Goal: Task Accomplishment & Management: Manage account settings

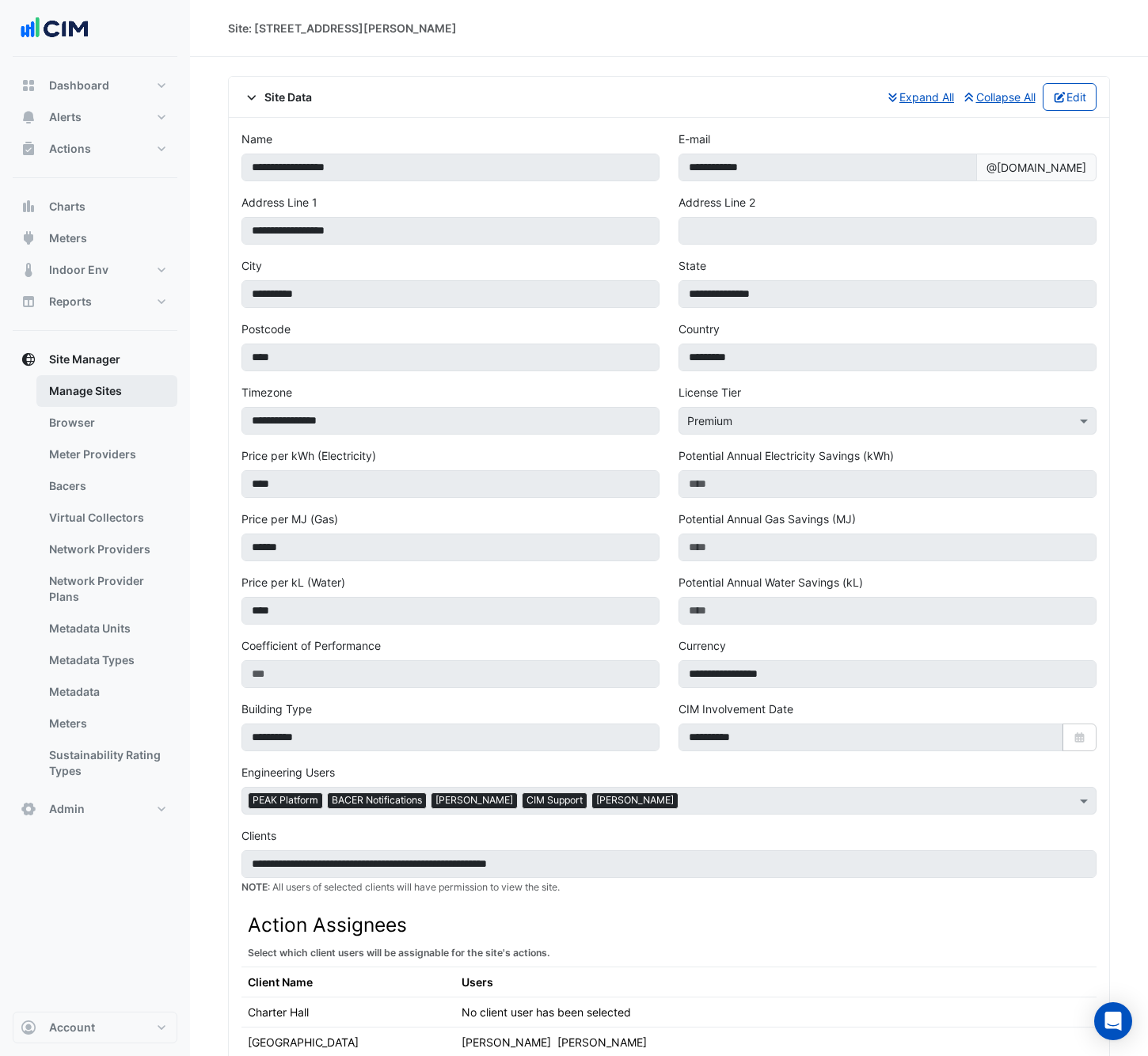
click at [117, 395] on link "Manage Sites" at bounding box center [107, 391] width 141 height 32
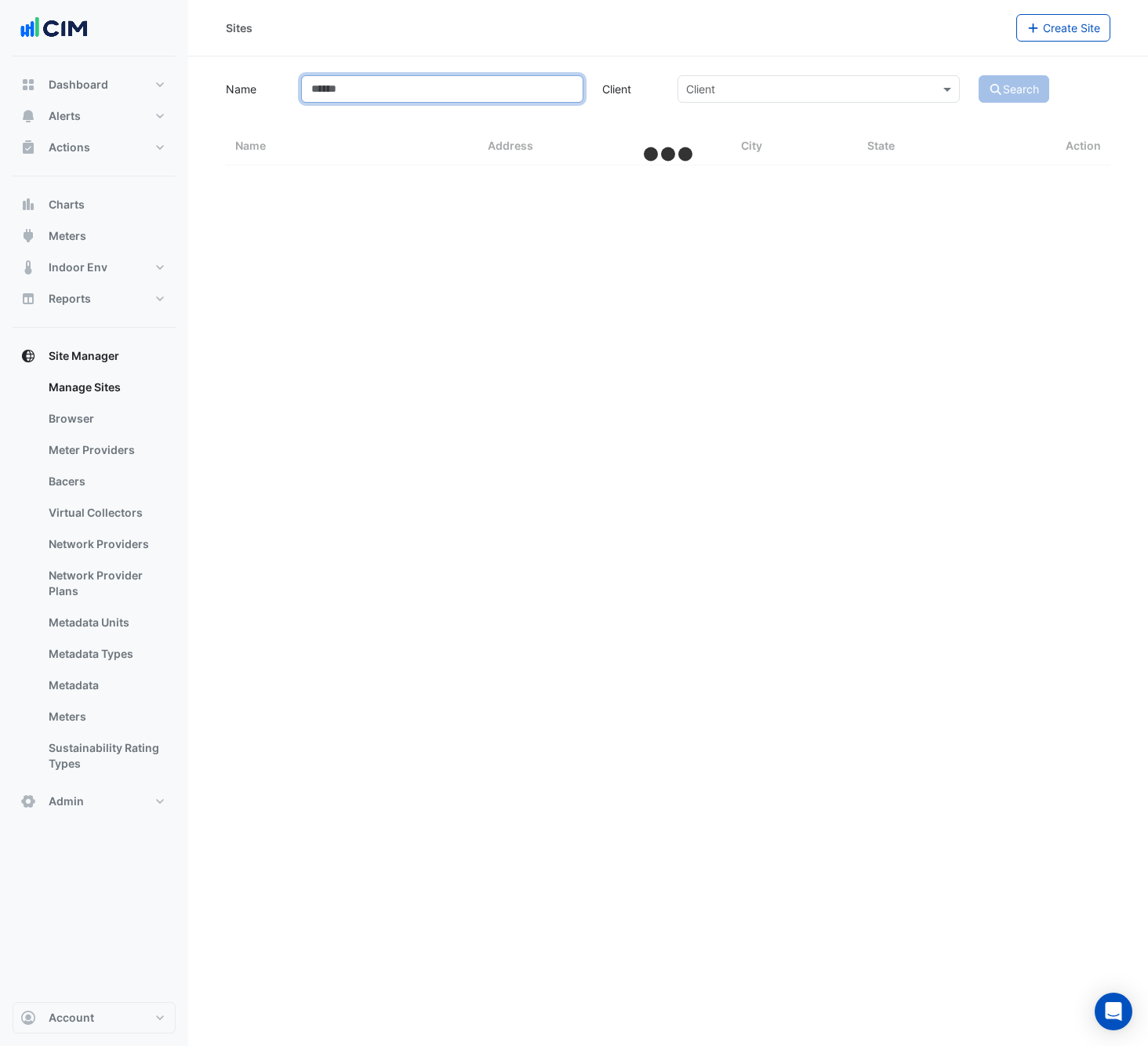
click at [363, 91] on input "Name" at bounding box center [442, 89] width 283 height 27
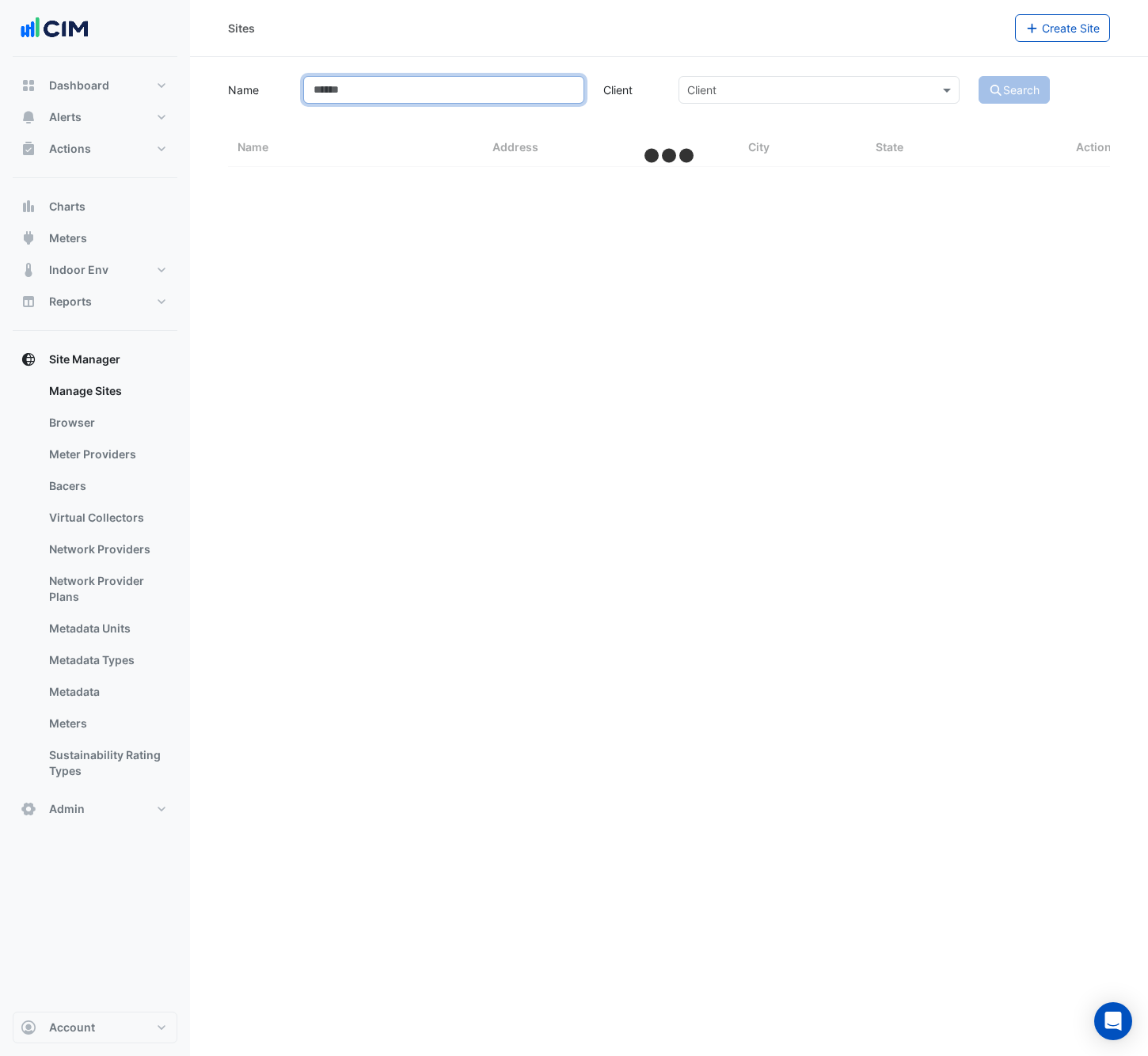
select select "***"
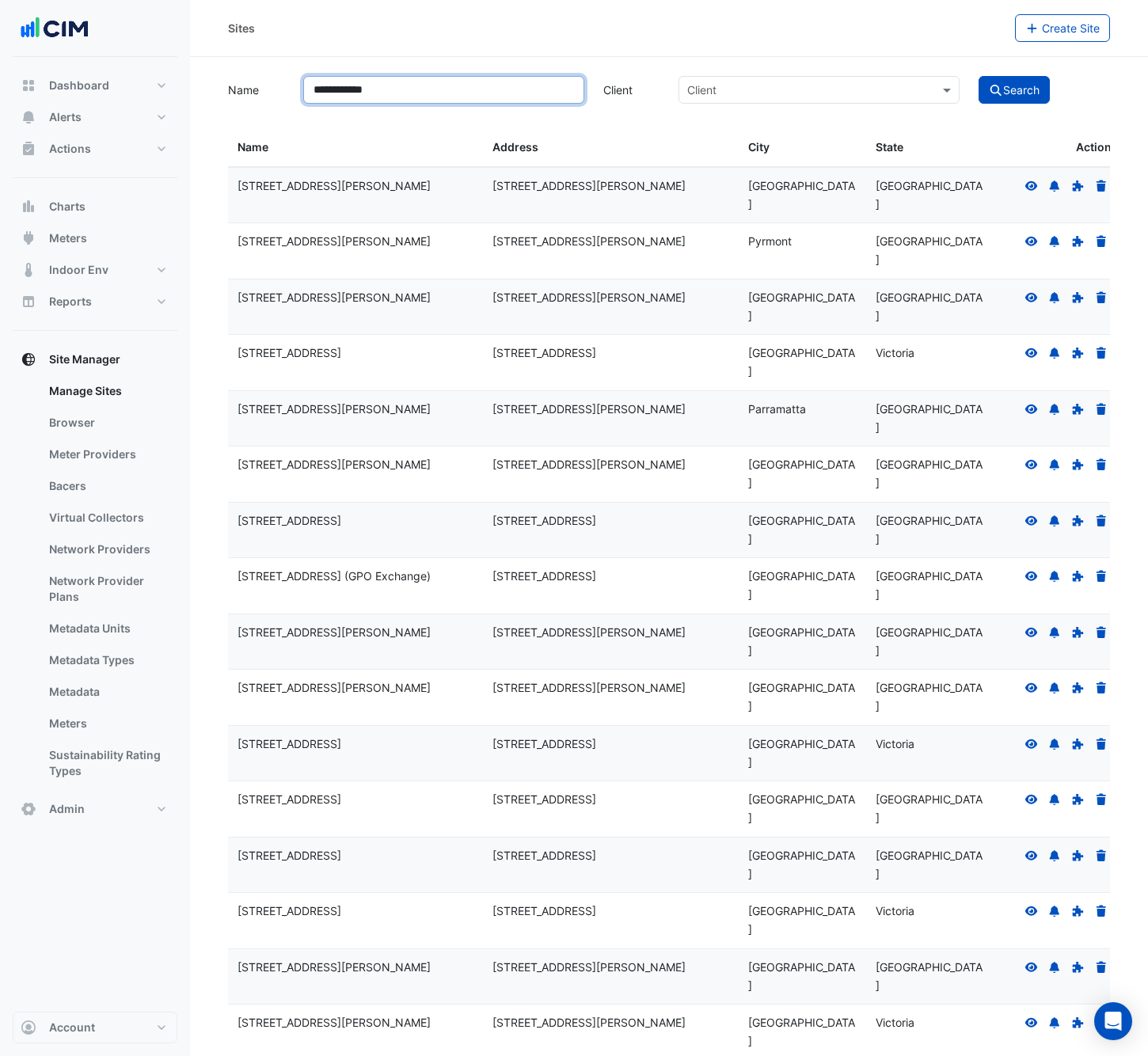
type input "**********"
click at [1016, 90] on button "Search" at bounding box center [1014, 90] width 72 height 28
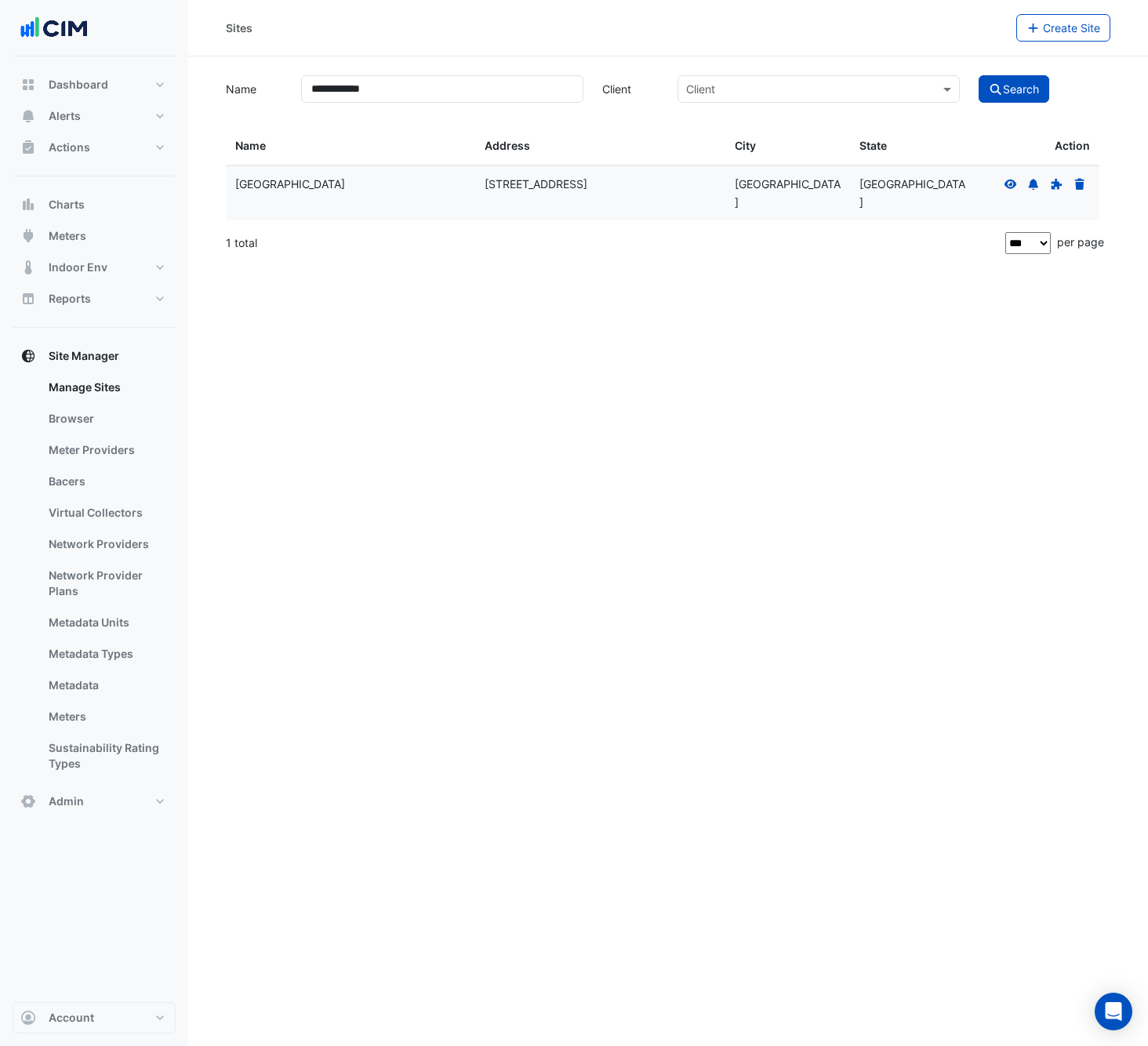
click at [1006, 181] on icon at bounding box center [1011, 184] width 13 height 9
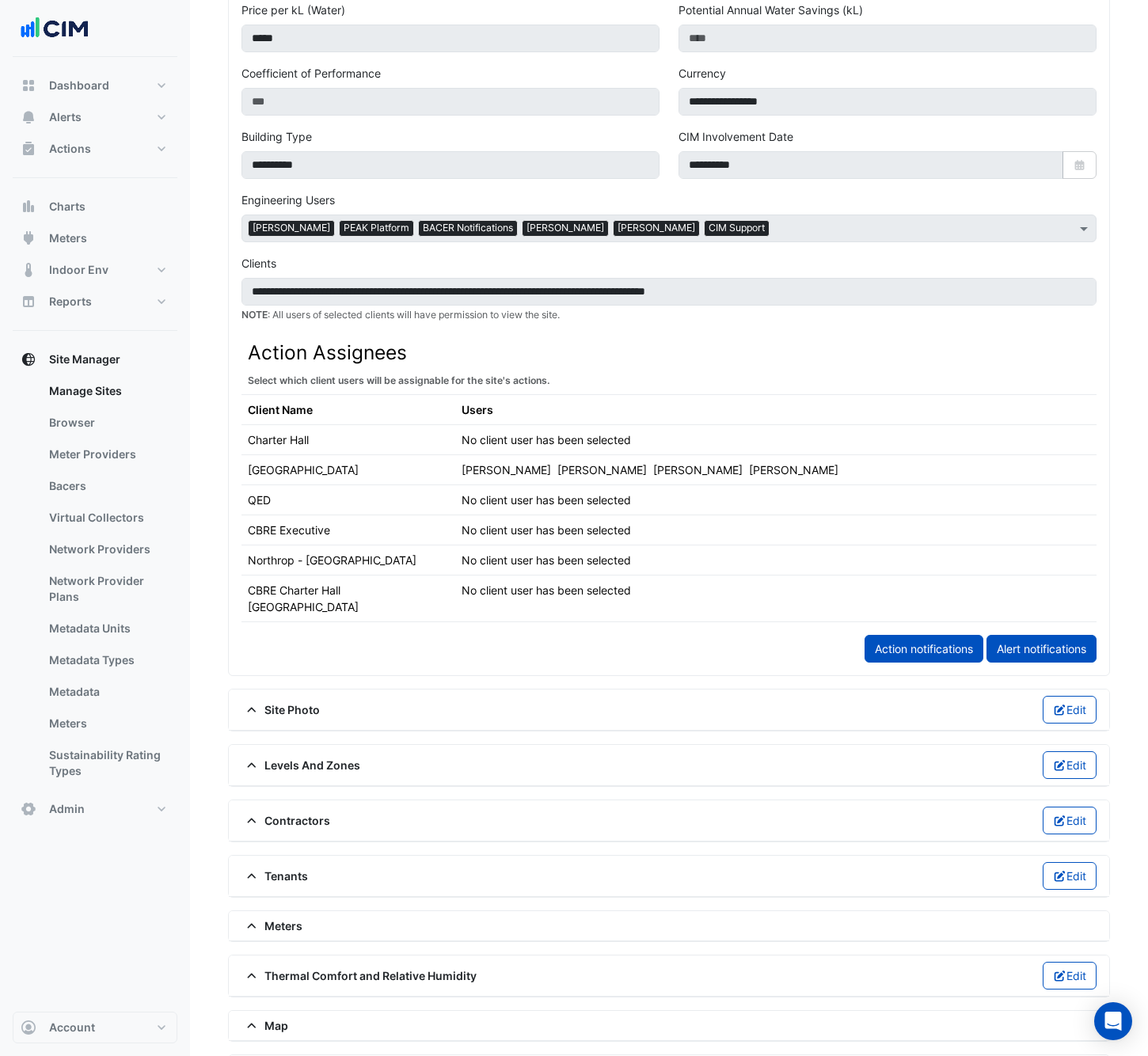
scroll to position [775, 0]
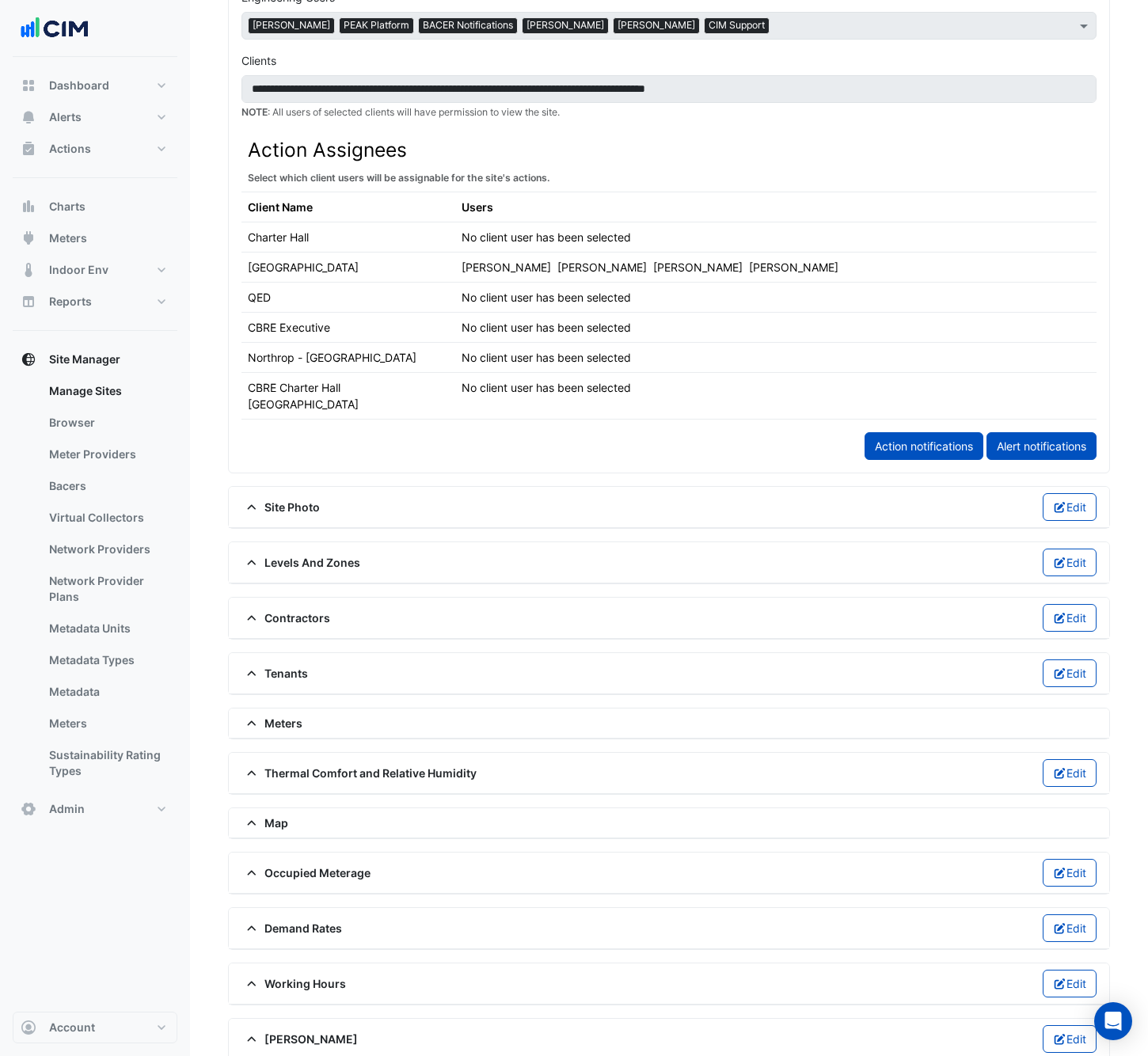
click at [373, 715] on div "Meters" at bounding box center [669, 723] width 855 height 17
click at [257, 718] on icon at bounding box center [252, 724] width 15 height 11
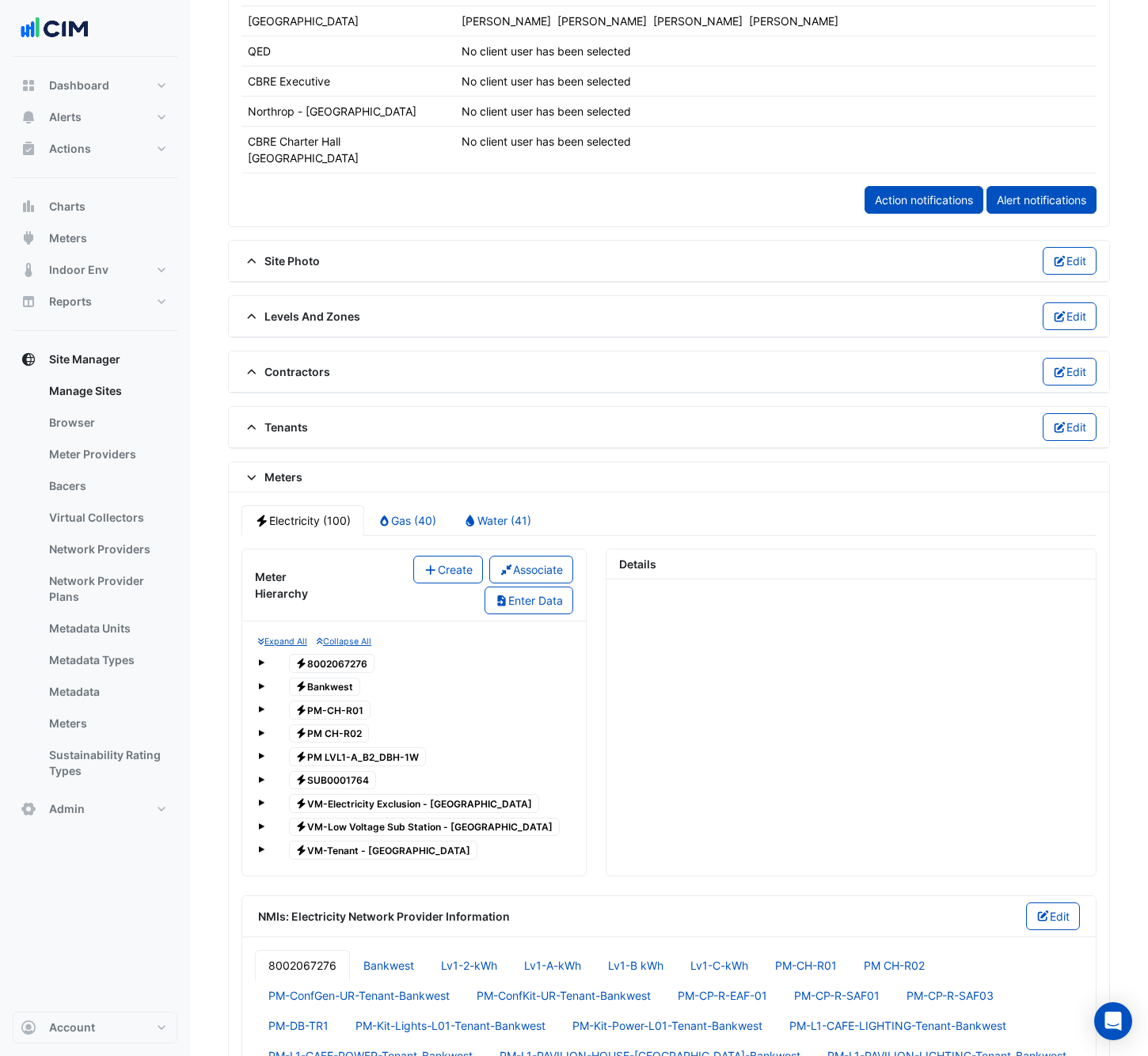
scroll to position [1076, 0]
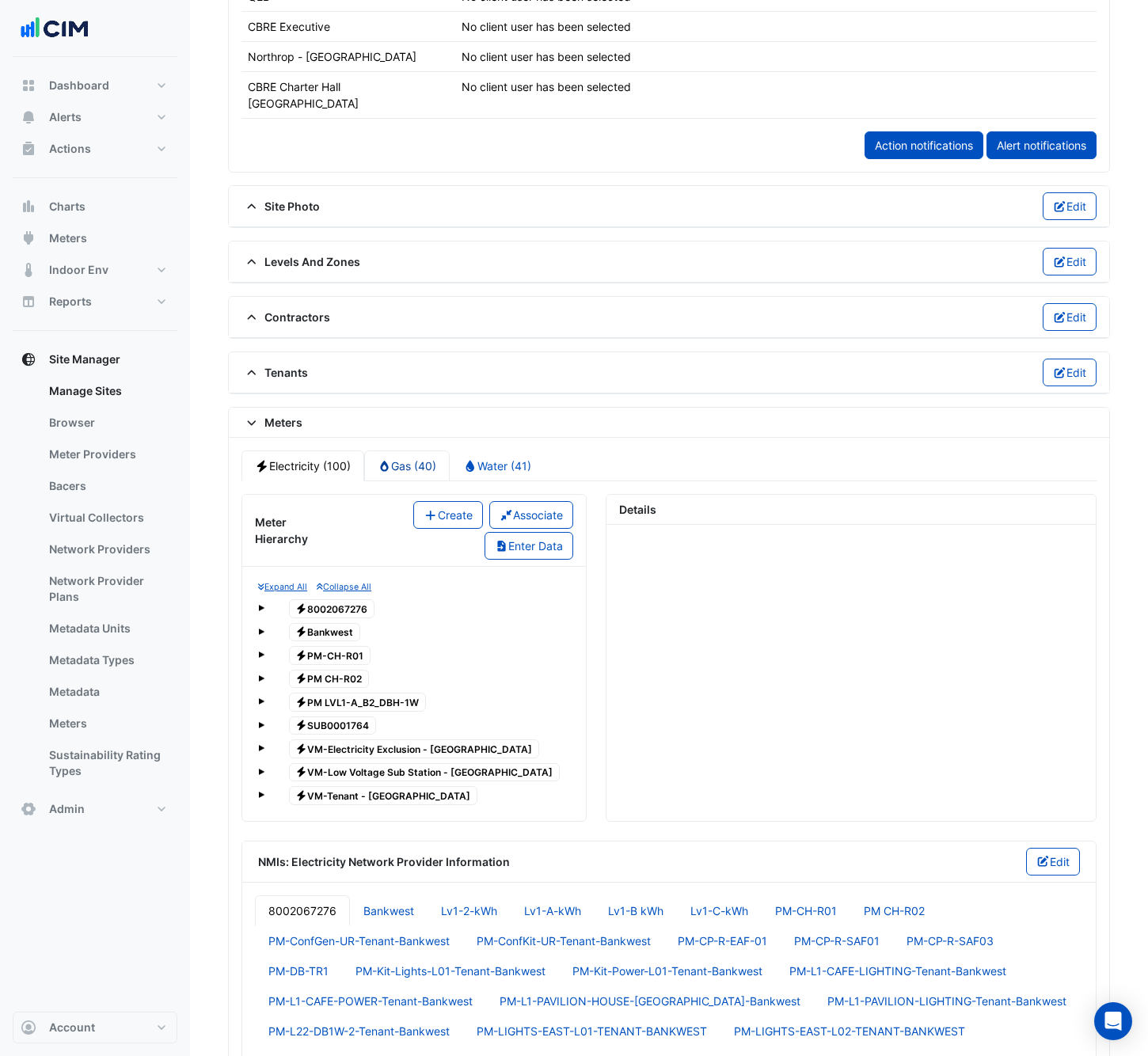
click at [413, 453] on link "Gas (40)" at bounding box center [407, 466] width 86 height 31
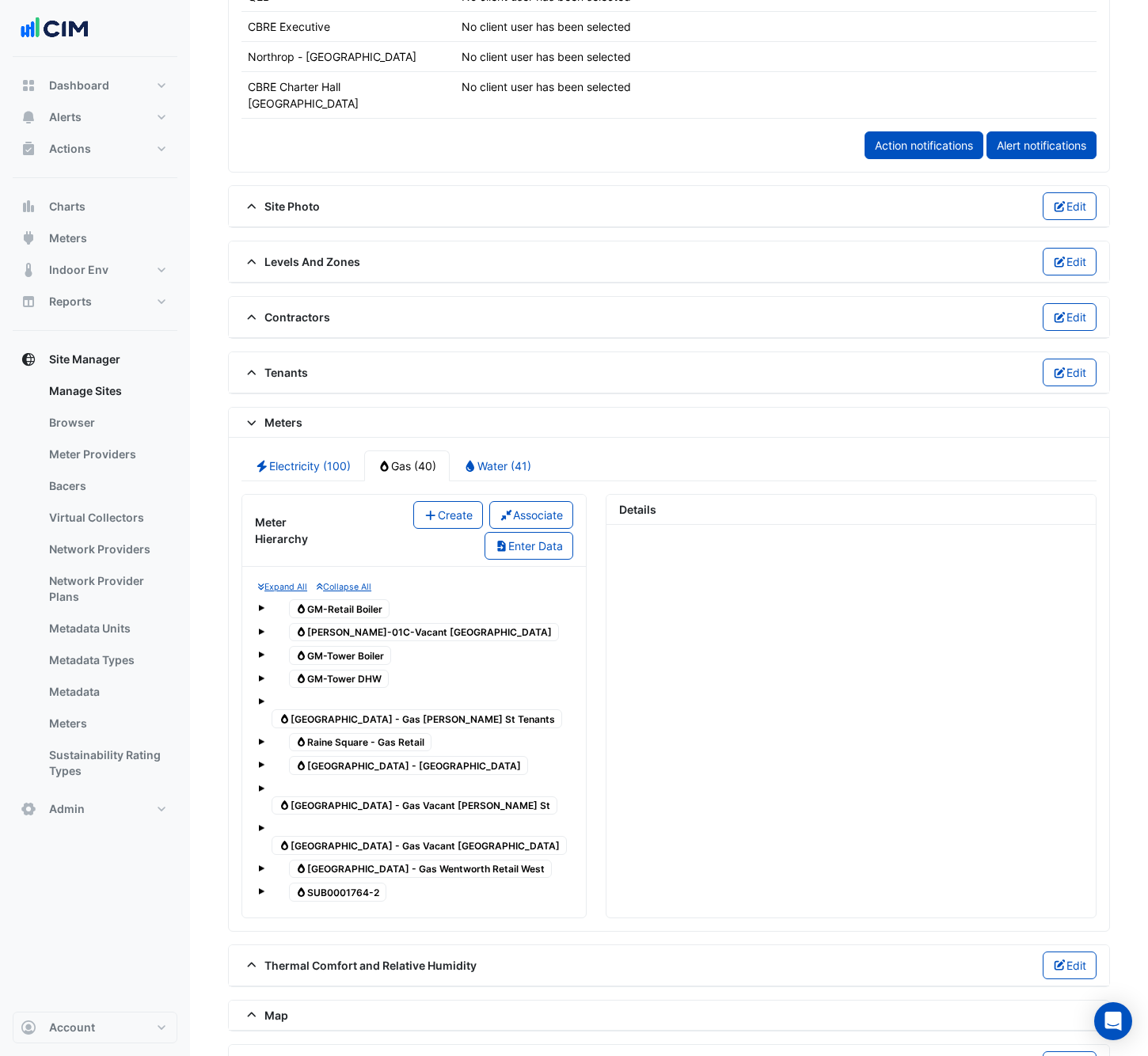
click at [370, 883] on span "Gas SUB0001764-2" at bounding box center [338, 892] width 98 height 19
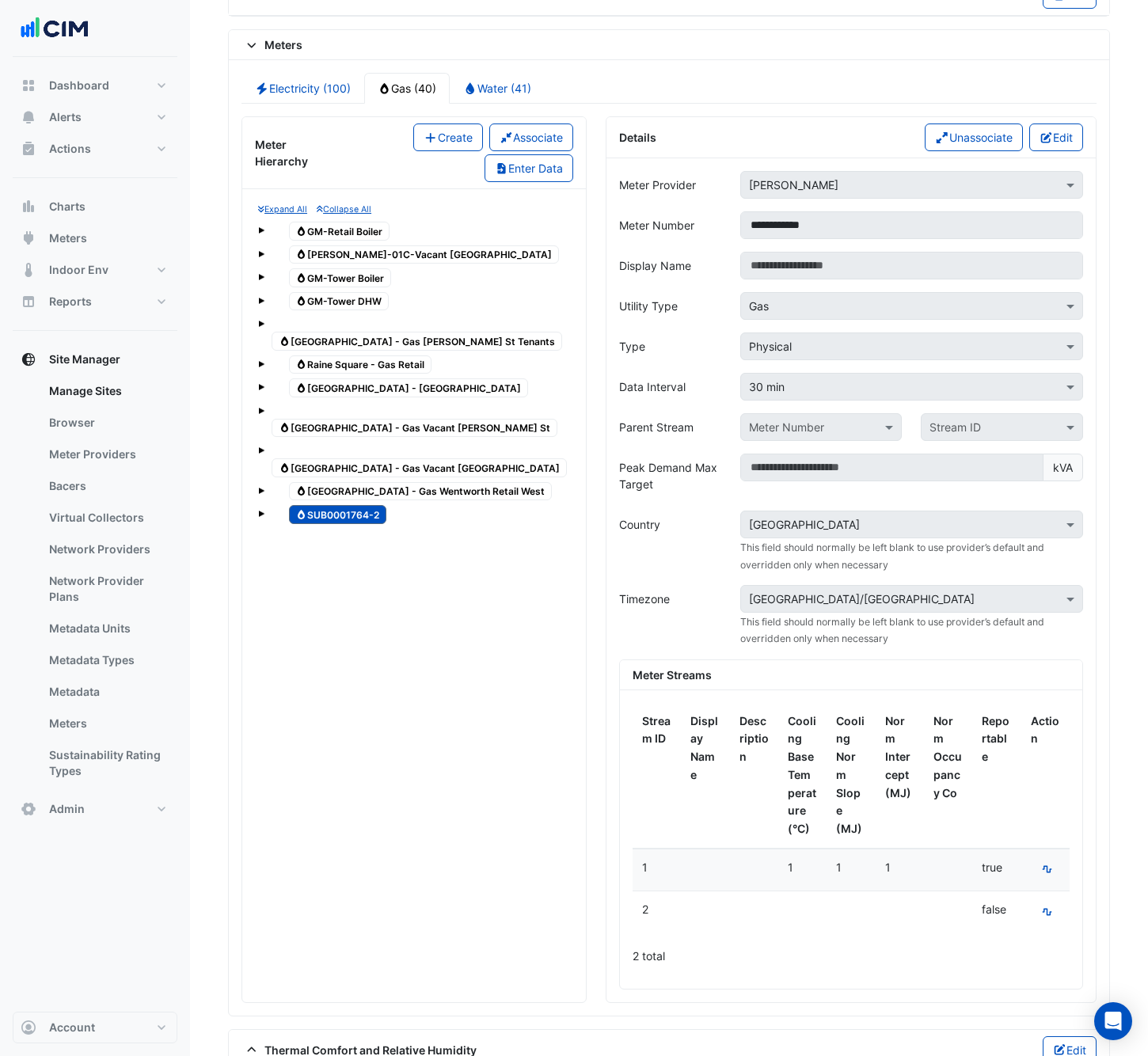
scroll to position [1449, 0]
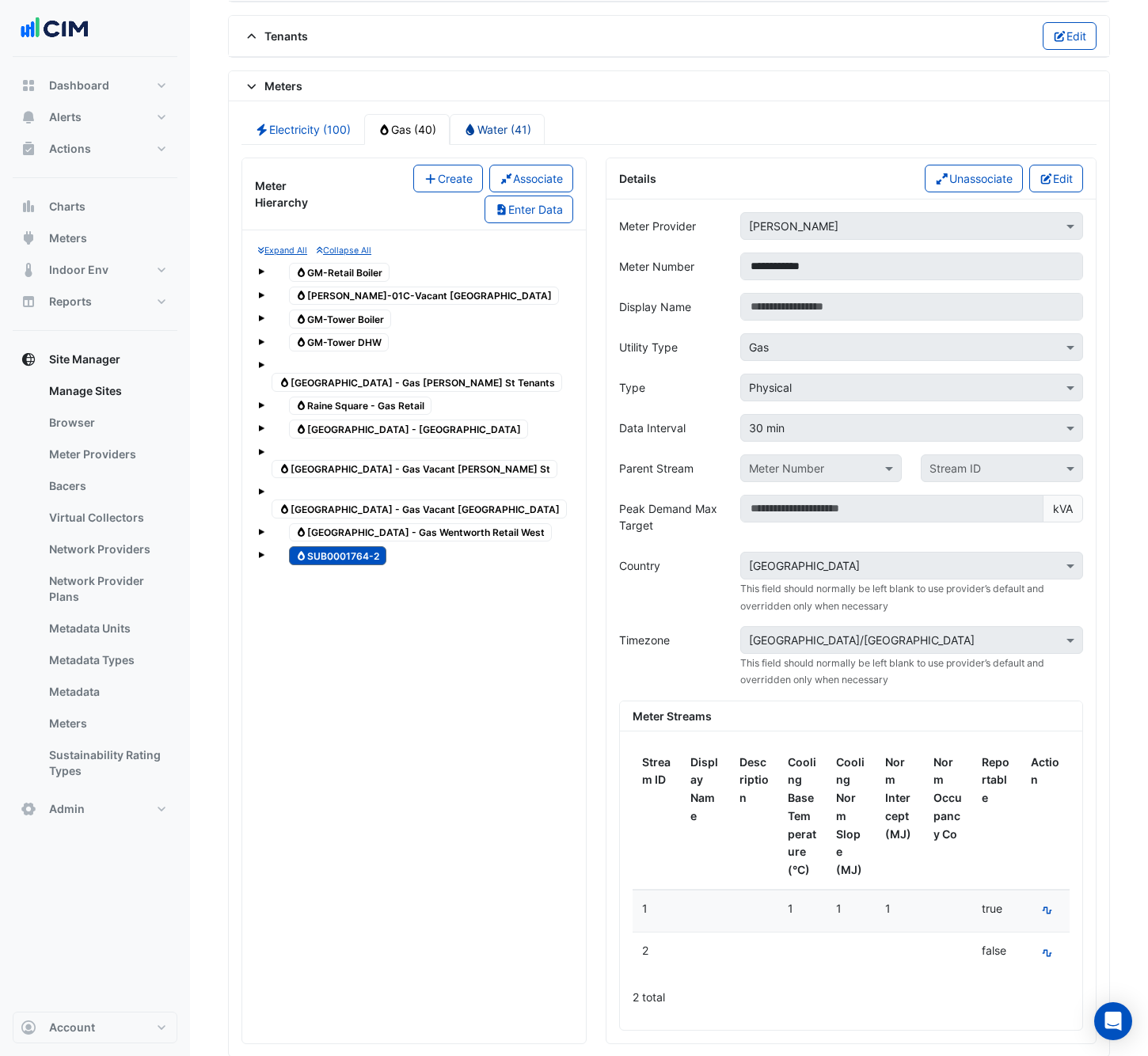
click at [507, 114] on link "Water (41)" at bounding box center [497, 129] width 95 height 31
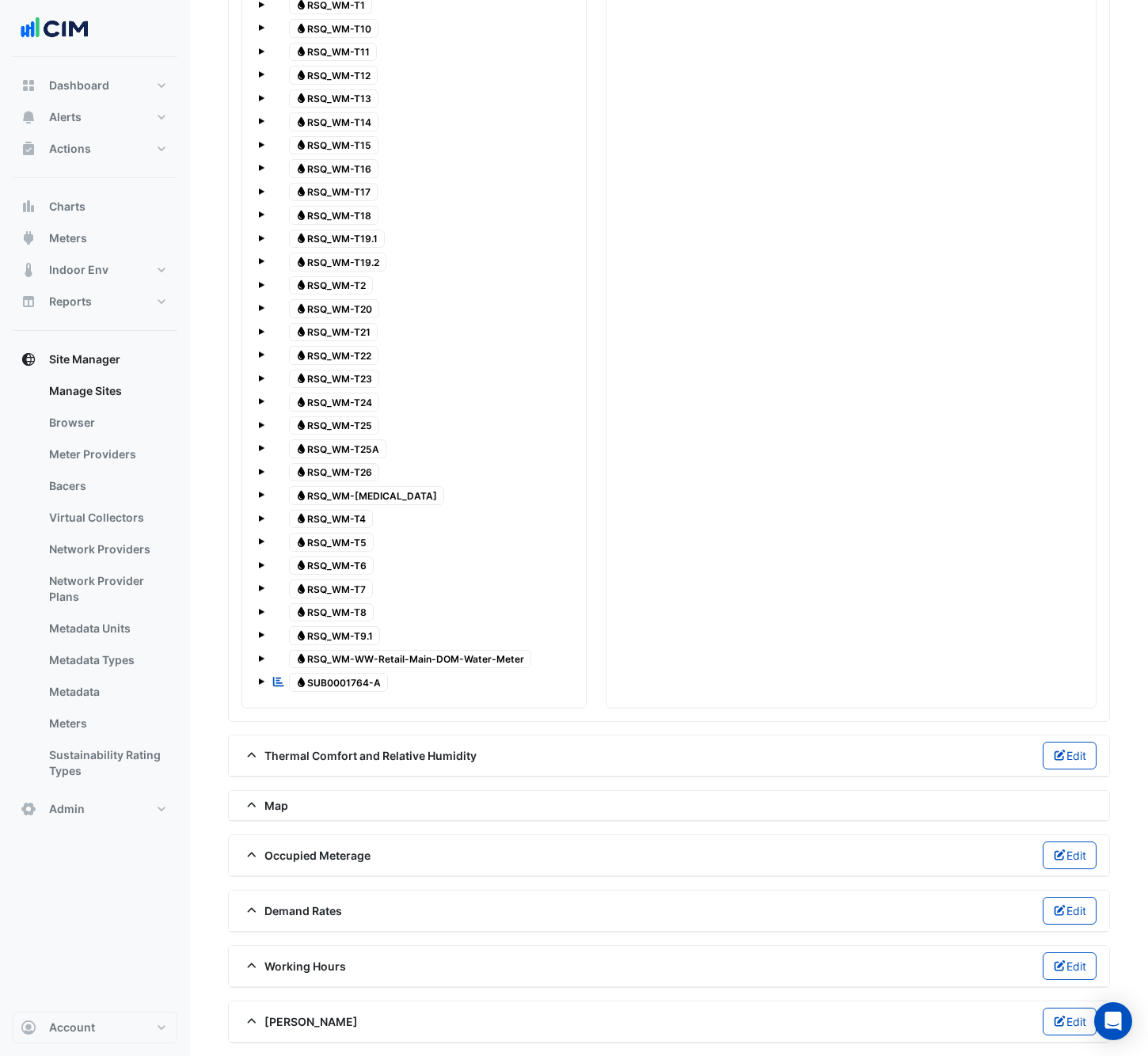
scroll to position [1949, 0]
click at [359, 684] on span "Water SUB0001764-A" at bounding box center [339, 682] width 100 height 19
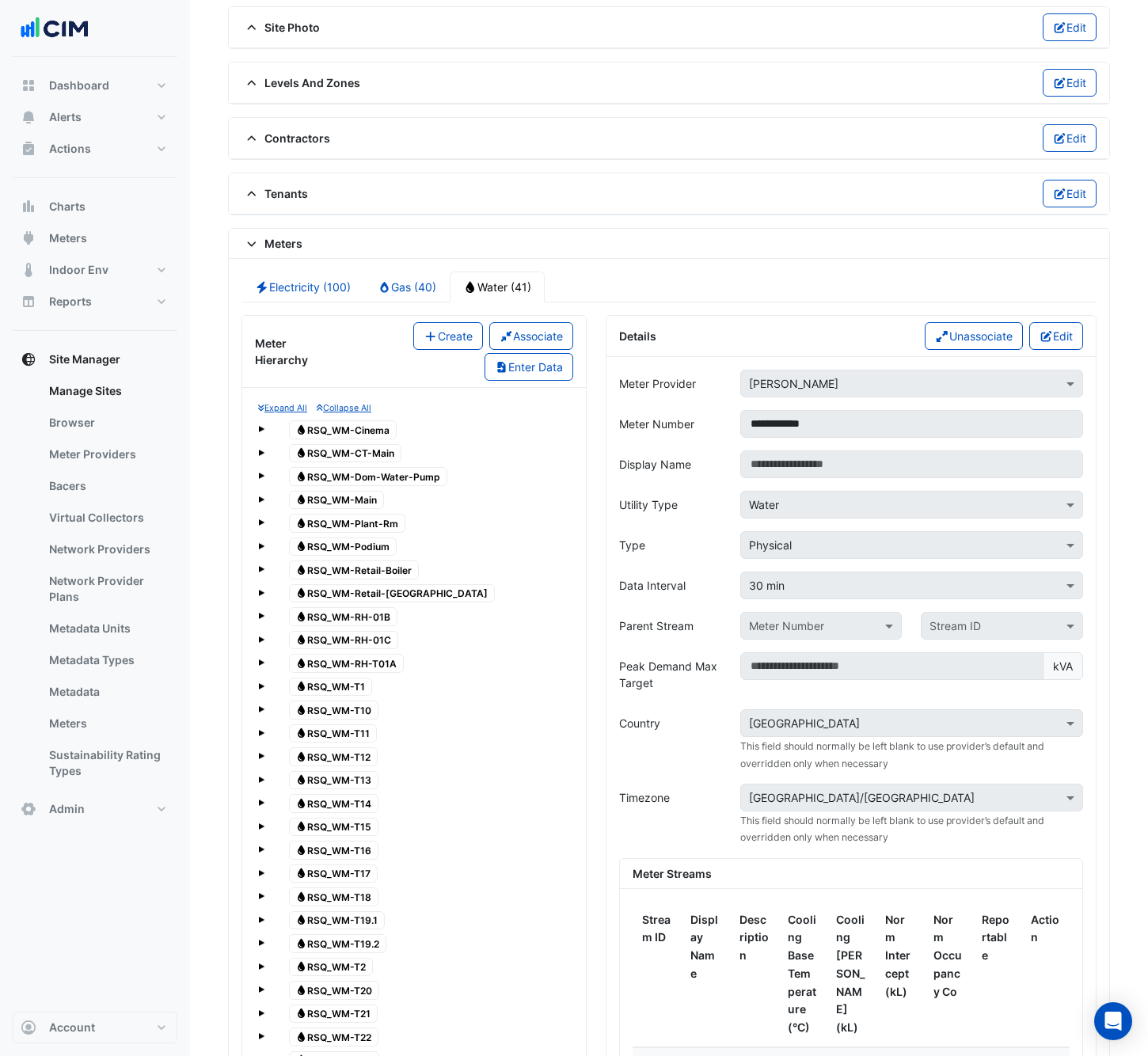
scroll to position [1244, 0]
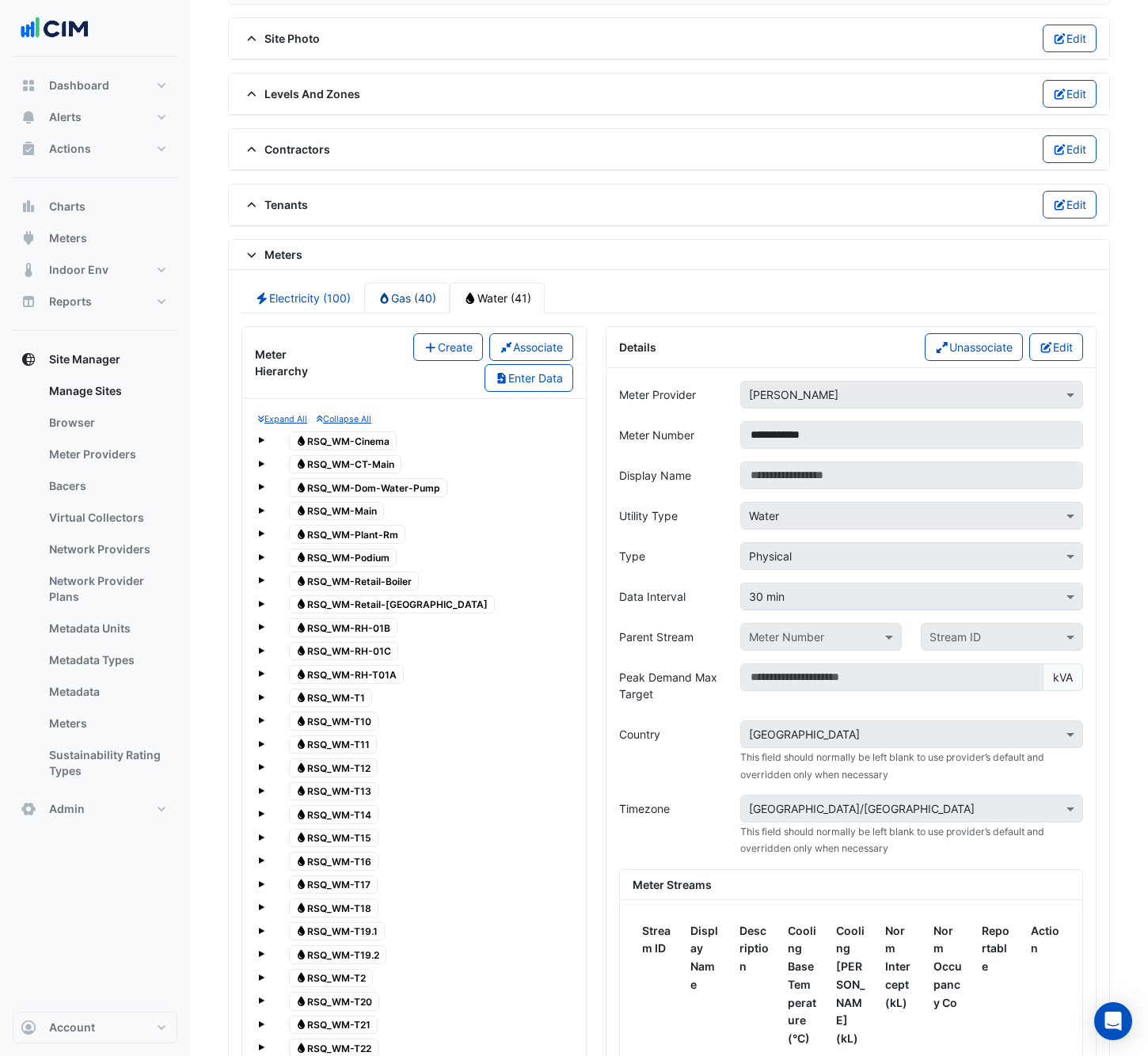
click at [418, 284] on link "Gas (40)" at bounding box center [407, 298] width 86 height 31
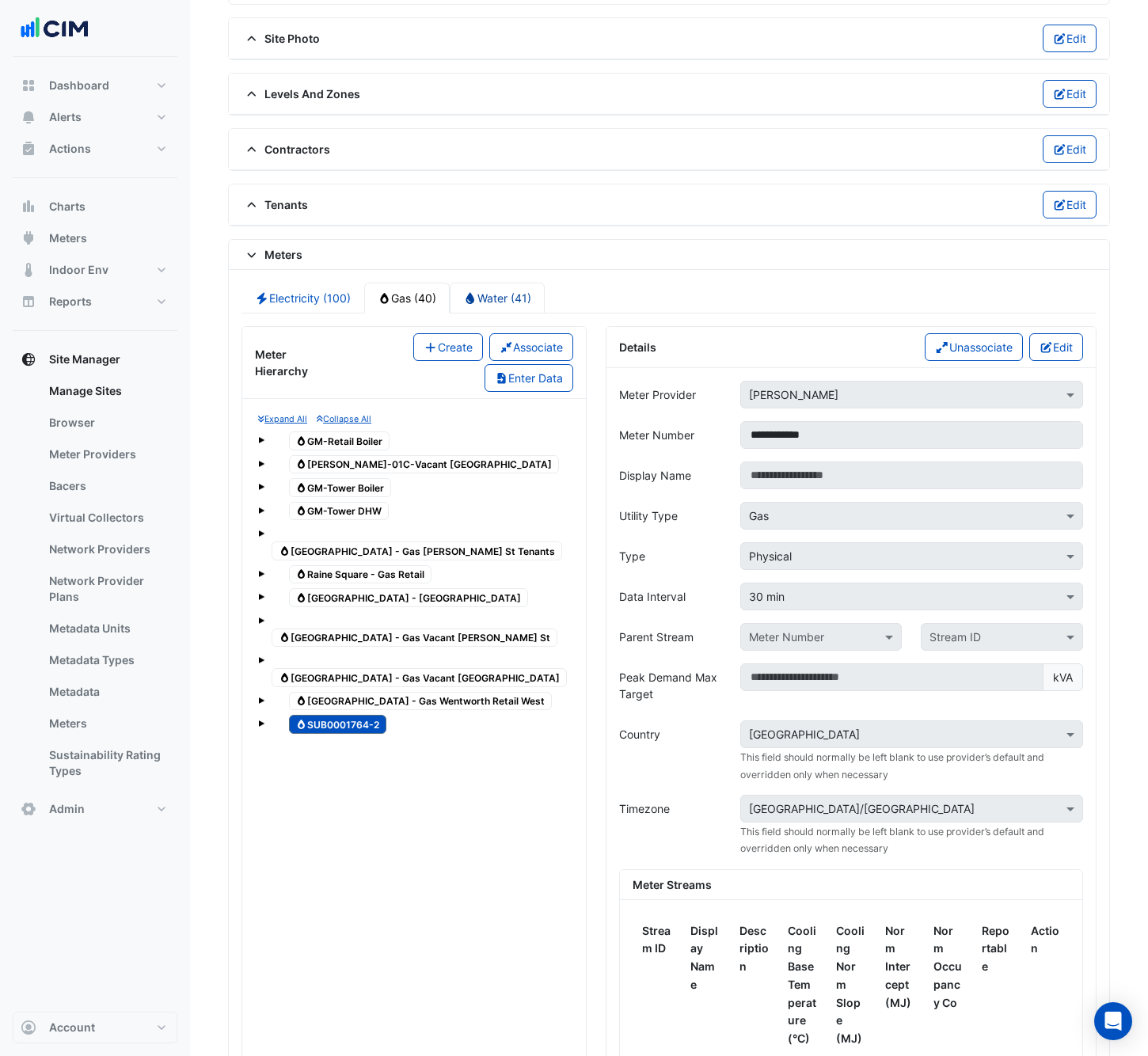
click at [521, 283] on link "Water (41)" at bounding box center [497, 298] width 95 height 31
type input "**********"
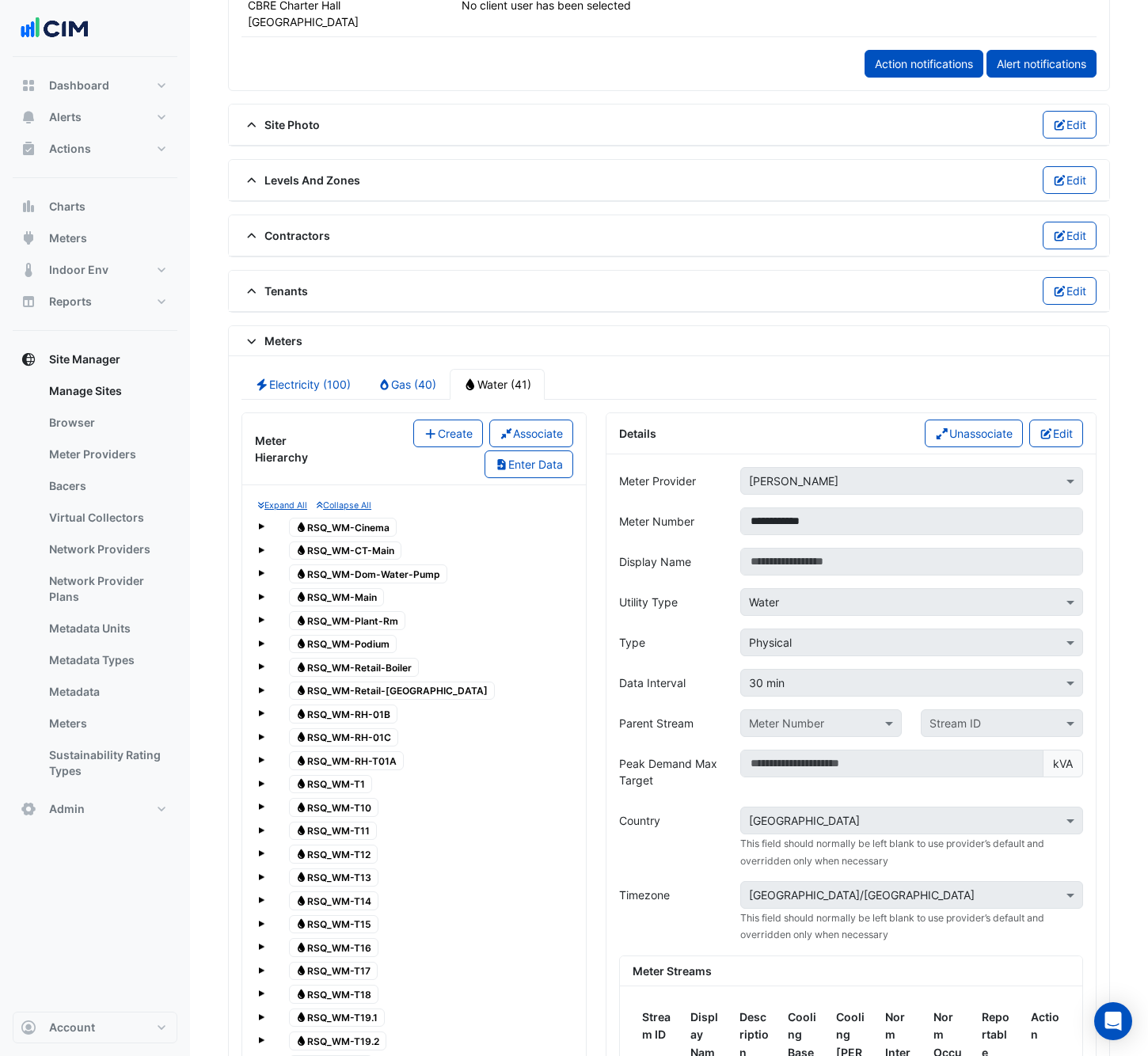
scroll to position [1114, 0]
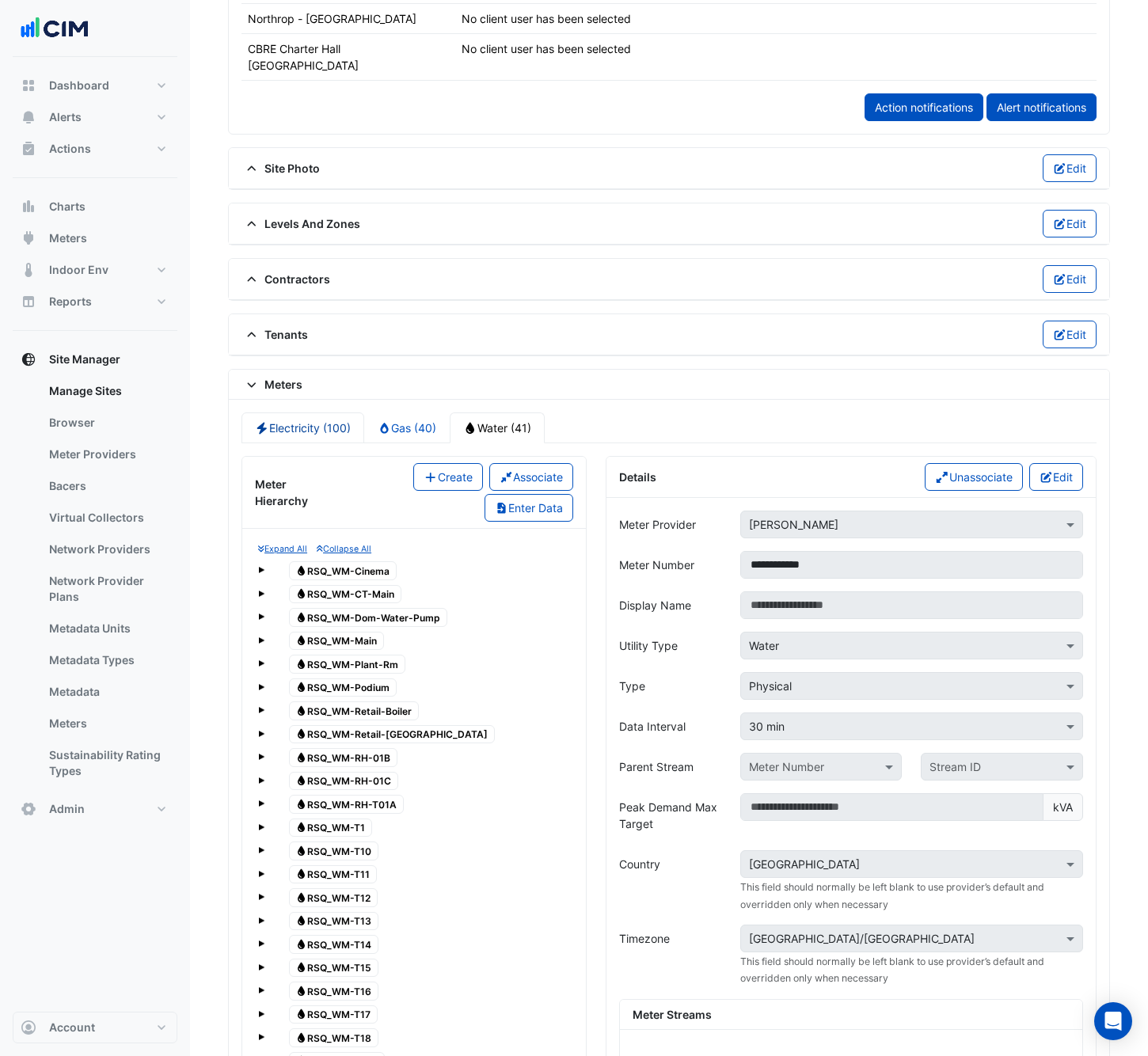
click at [315, 413] on link "Electricity (100)" at bounding box center [303, 428] width 123 height 31
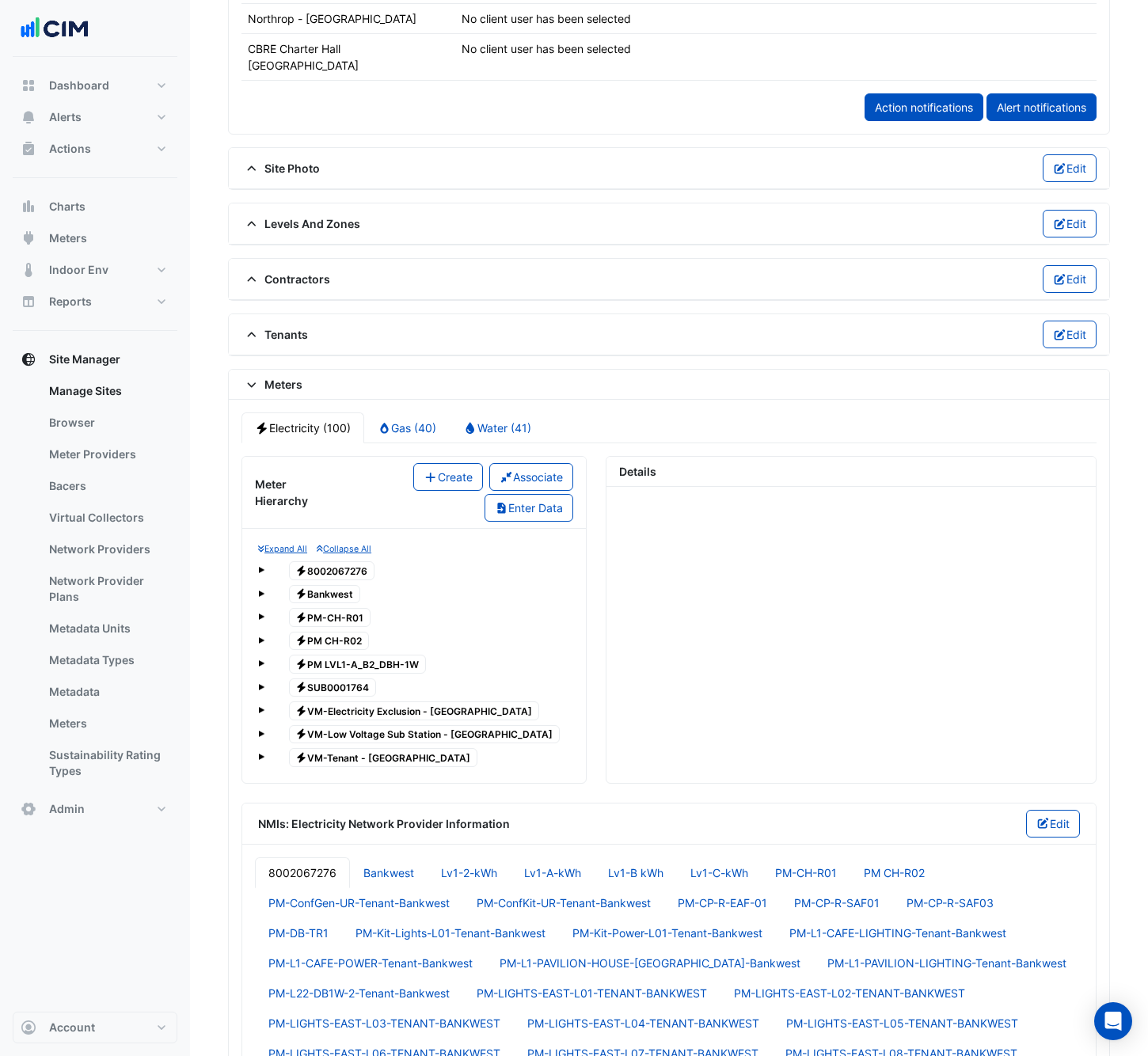
click at [352, 678] on span "Electricity SUB0001764" at bounding box center [333, 687] width 88 height 19
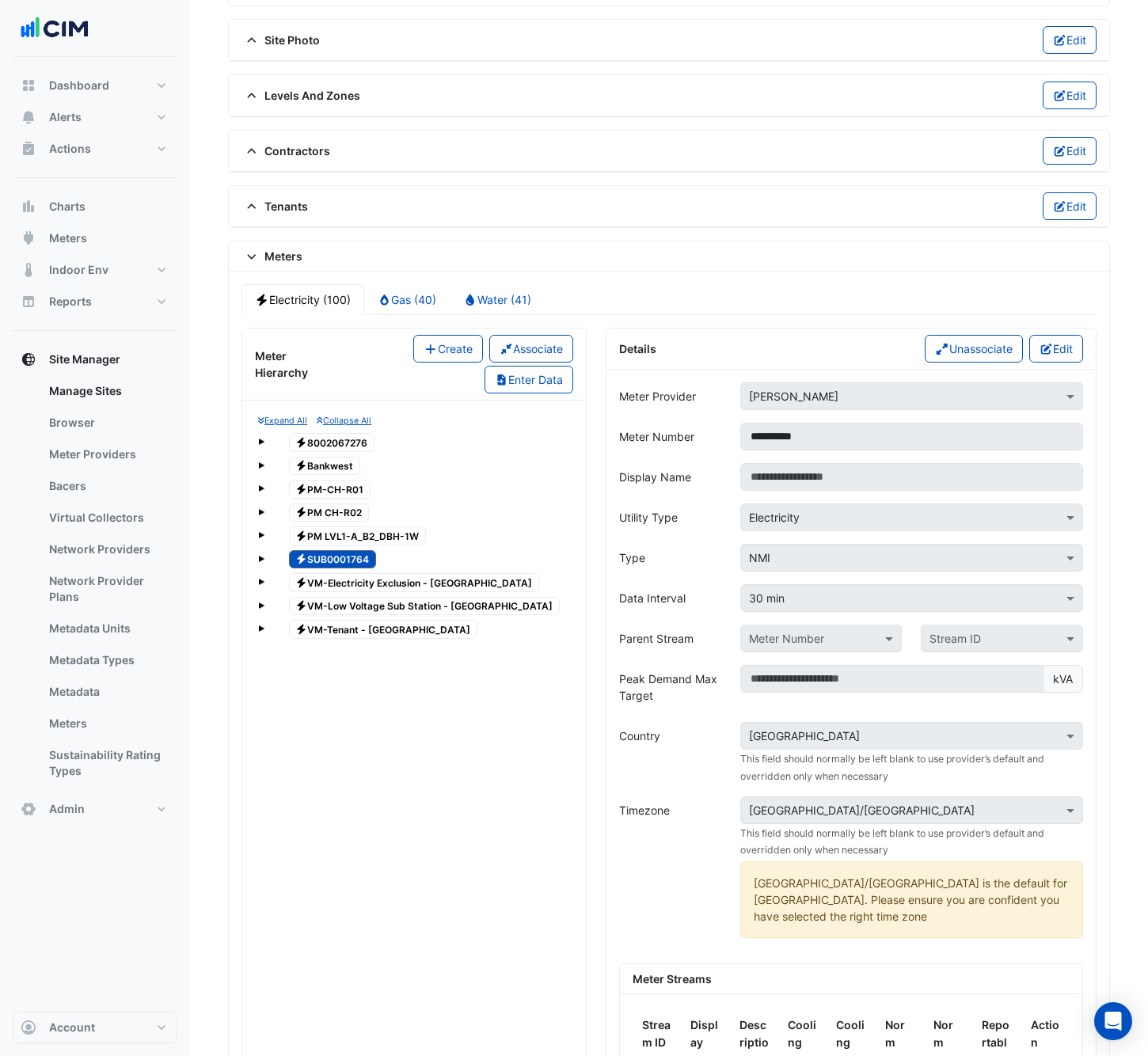
scroll to position [1134, 0]
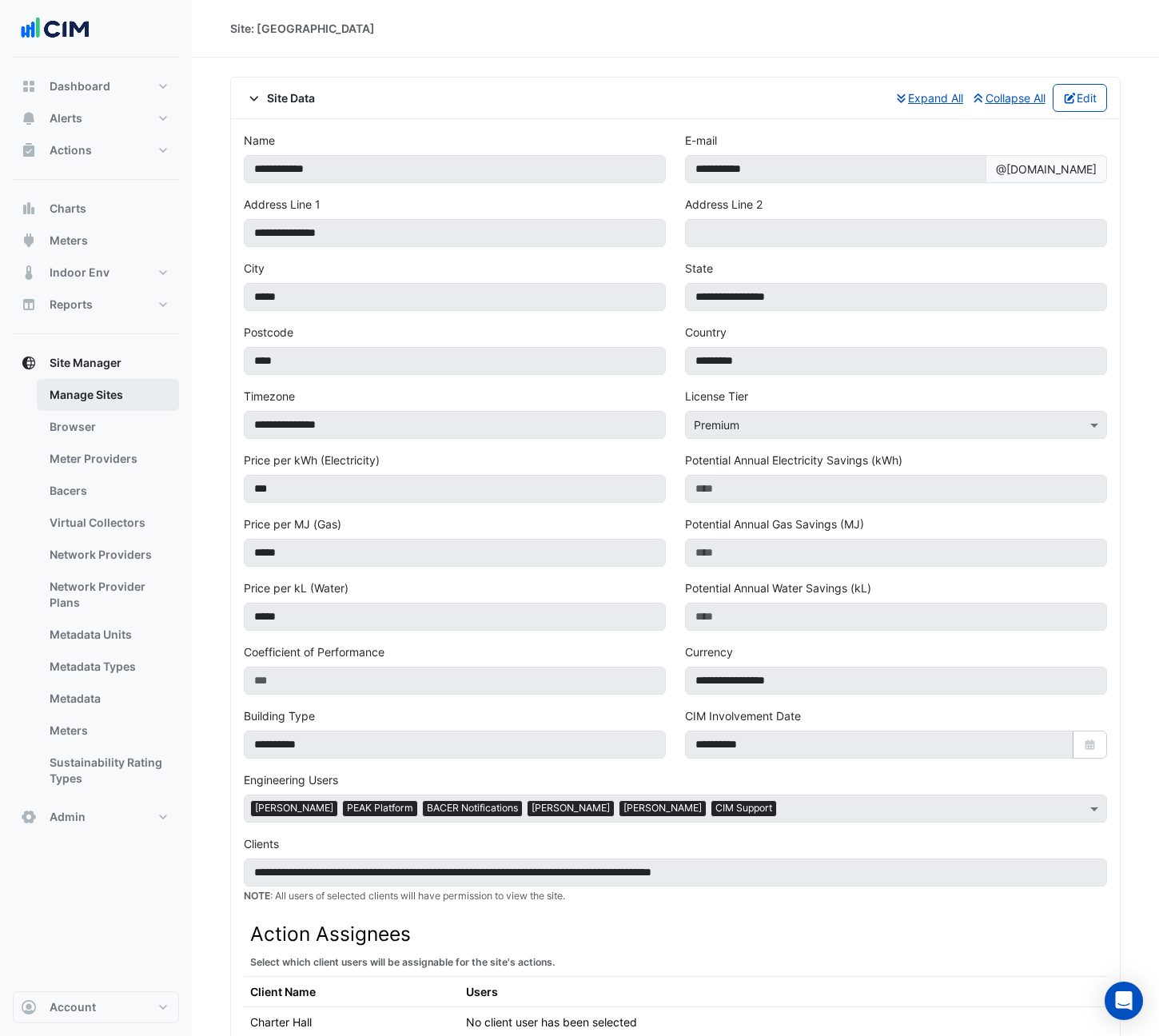
click at [89, 403] on link "Manage Sites" at bounding box center [108, 395] width 143 height 32
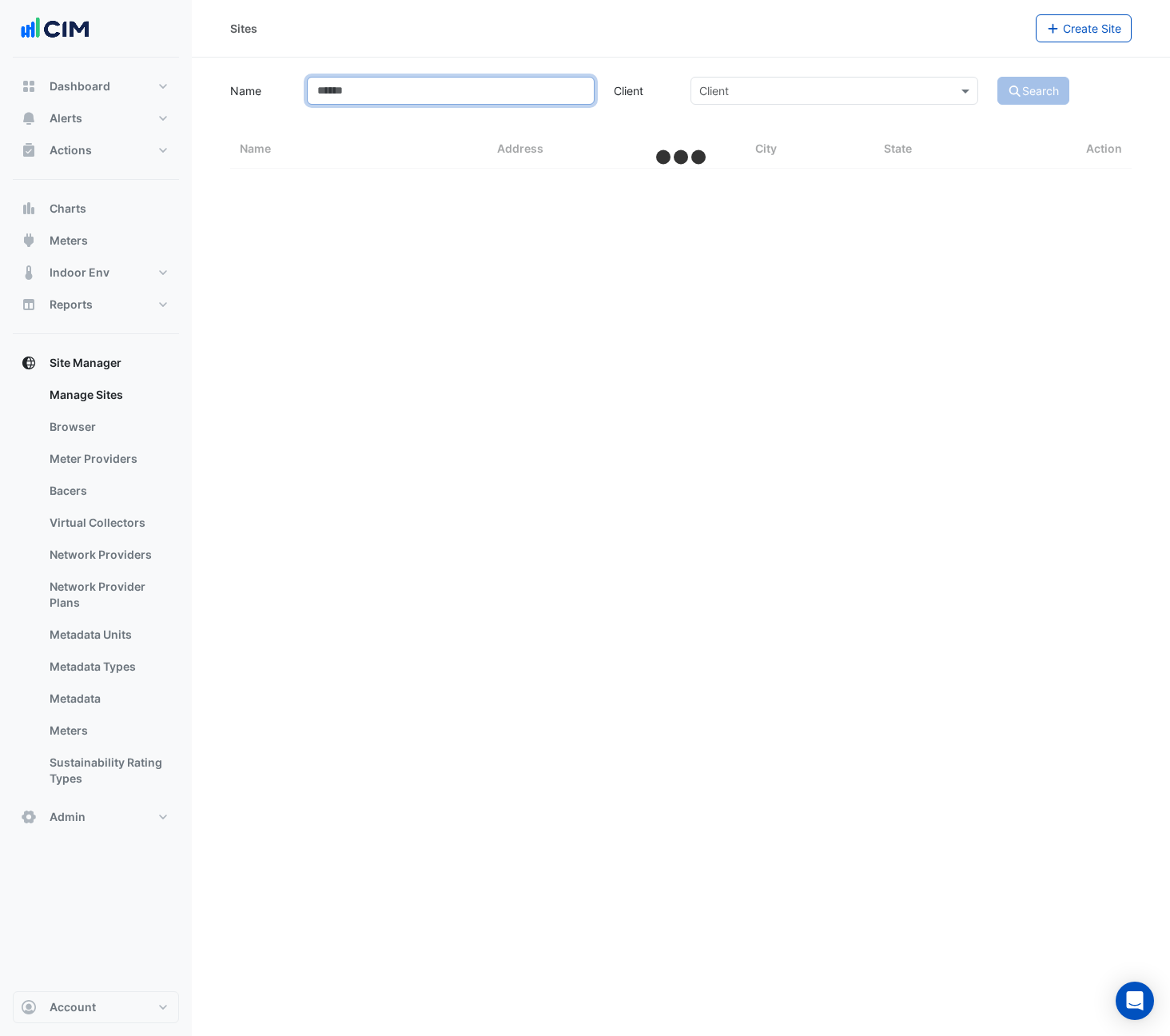
click at [336, 96] on input "Name" at bounding box center [450, 91] width 288 height 28
type input "****"
select select "***"
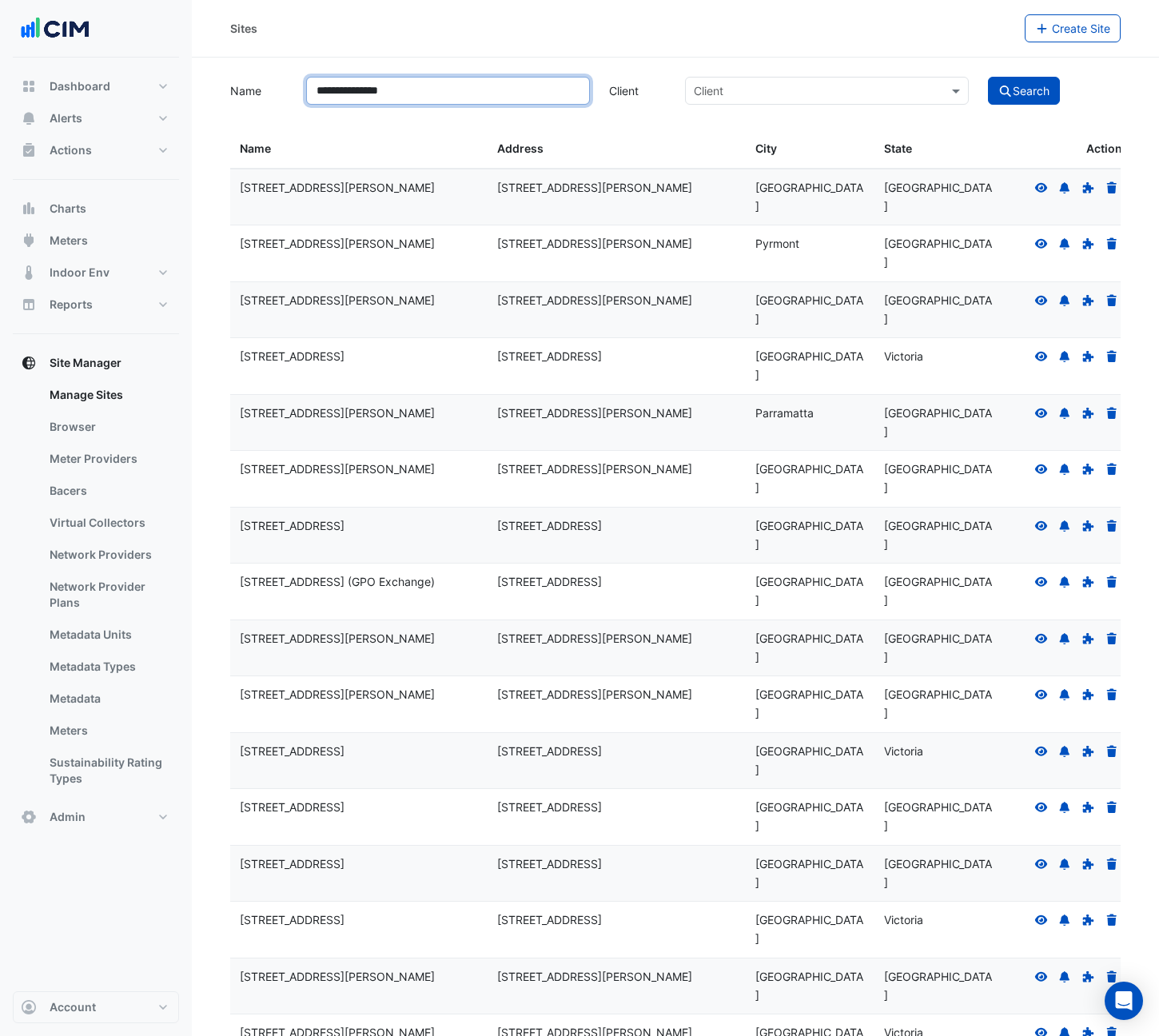
type input "**********"
click at [1026, 91] on button "Search" at bounding box center [1024, 91] width 72 height 28
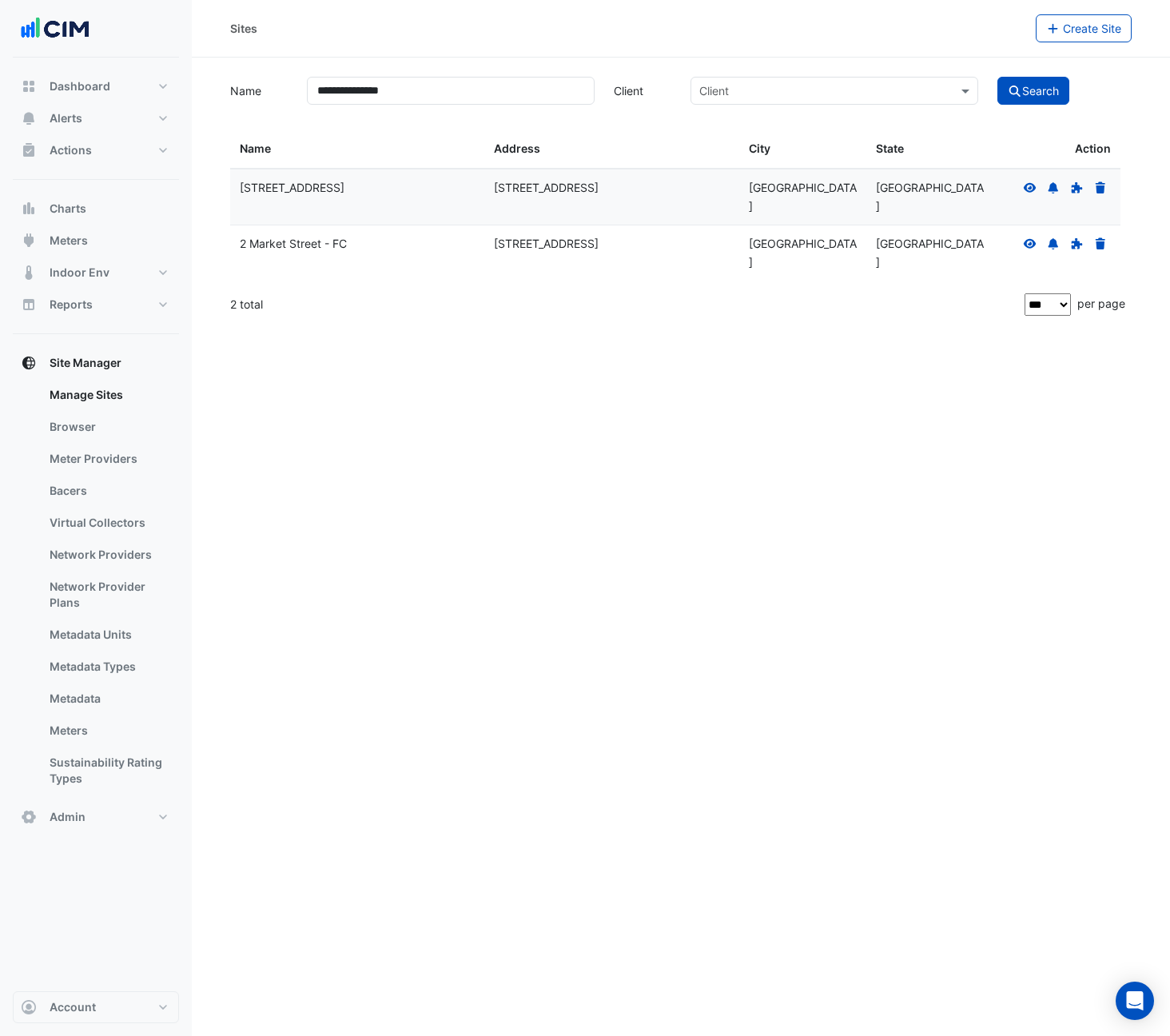
click at [1026, 185] on icon at bounding box center [1030, 187] width 13 height 9
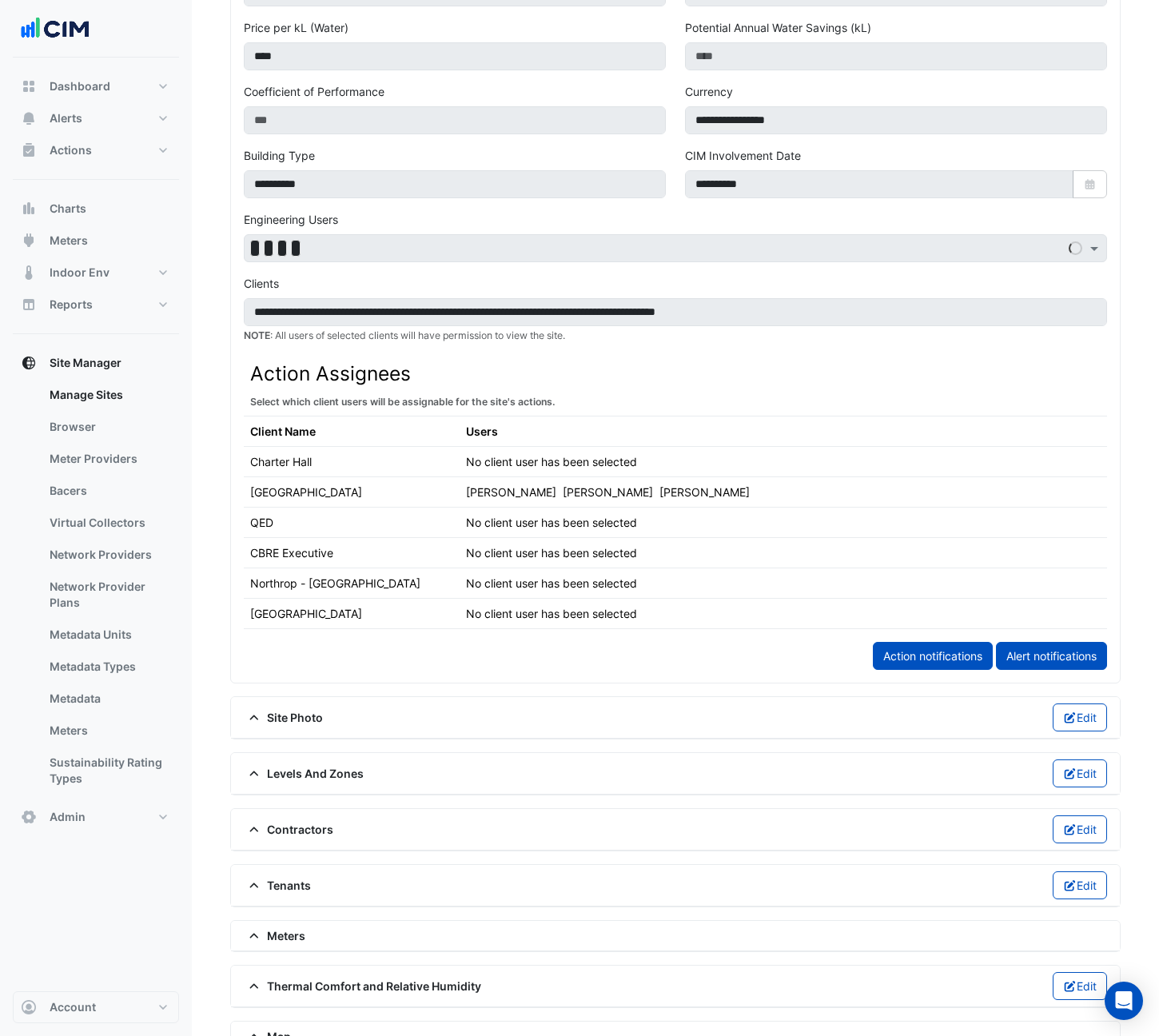
scroll to position [814, 0]
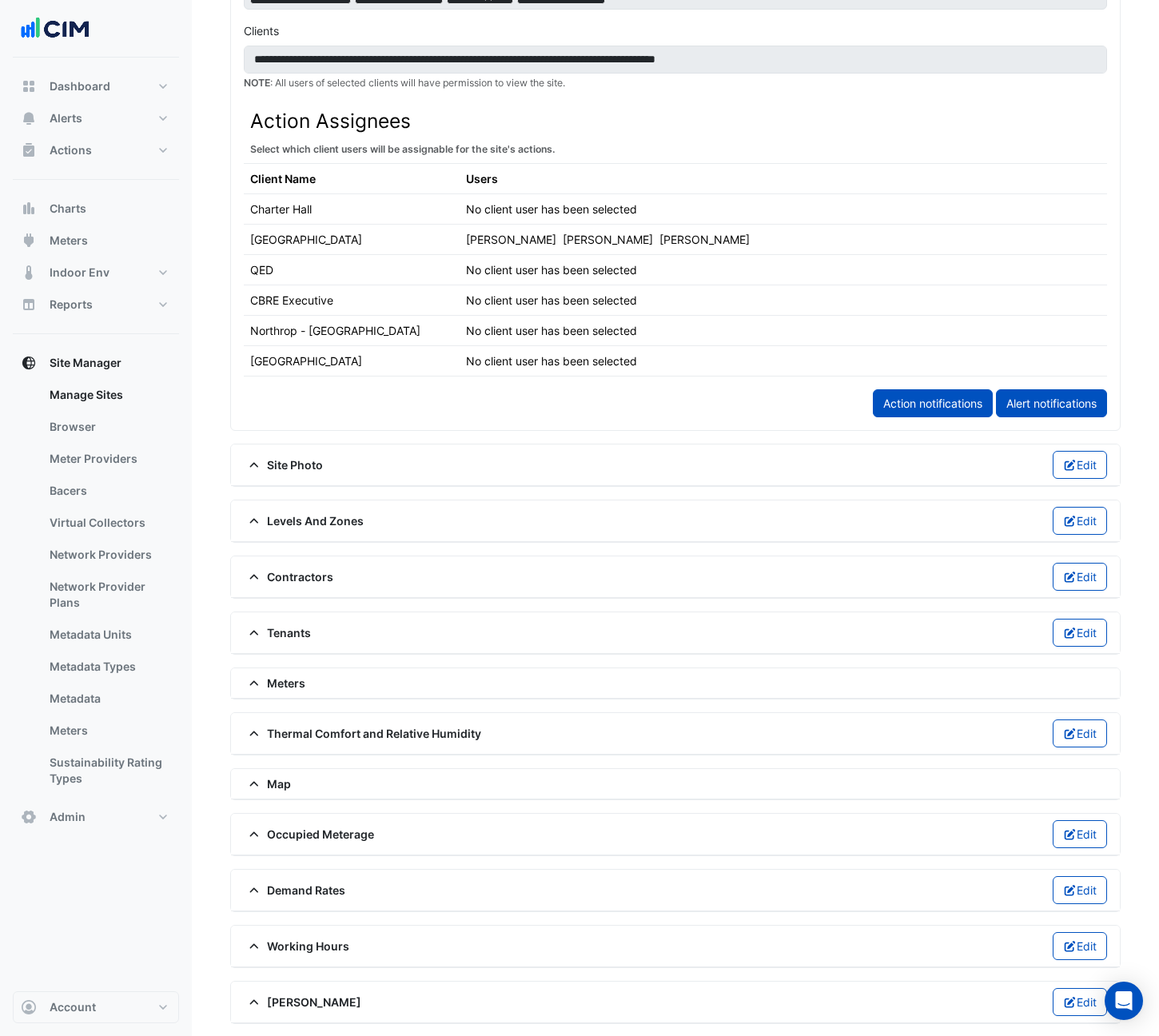
click at [257, 680] on icon at bounding box center [255, 684] width 15 height 11
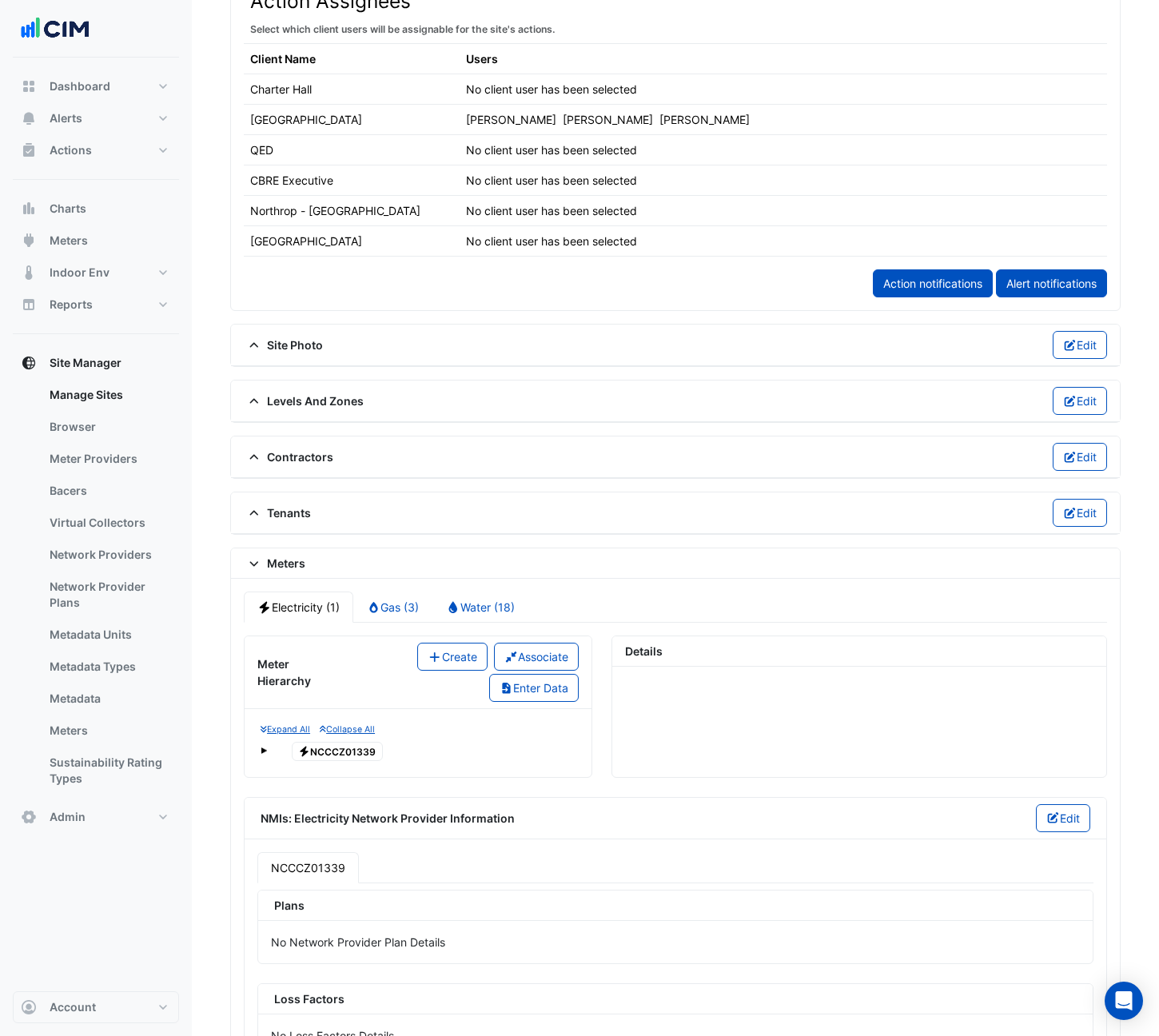
scroll to position [1010, 0]
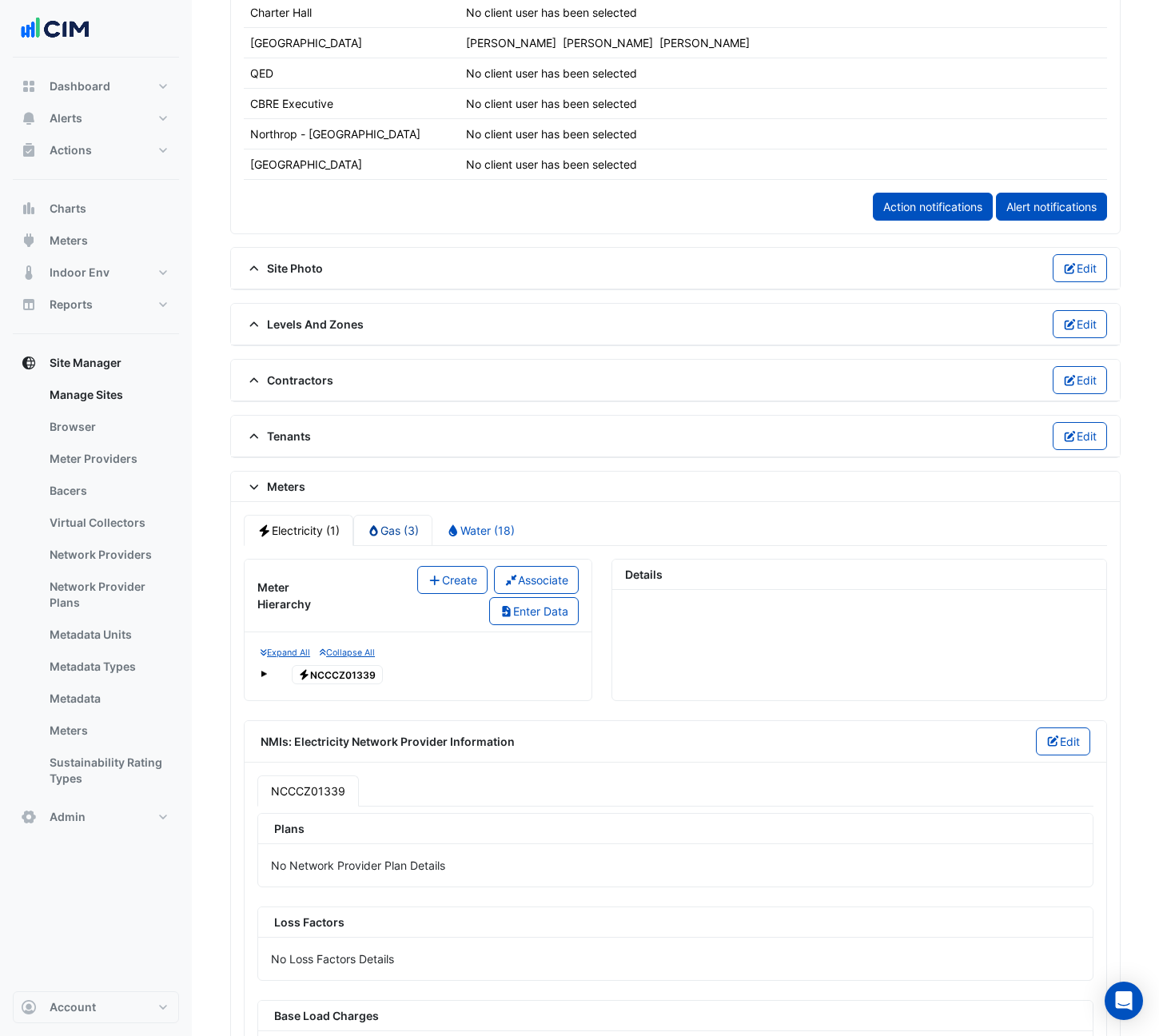
click at [397, 539] on link "Gas (3)" at bounding box center [393, 531] width 80 height 32
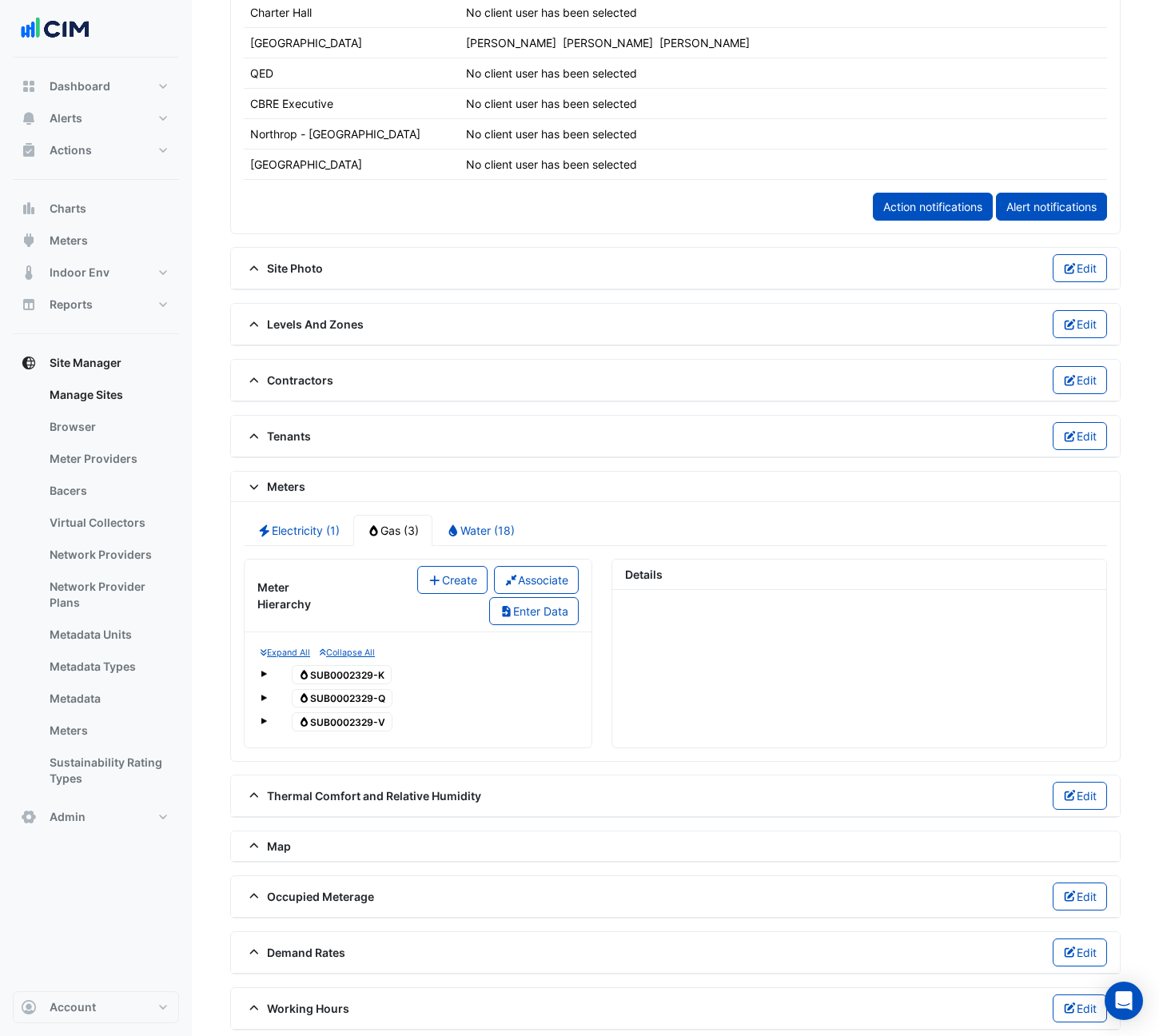
click at [364, 677] on span "Gas SUB0002329-K" at bounding box center [342, 675] width 101 height 19
